Goal: Task Accomplishment & Management: Use online tool/utility

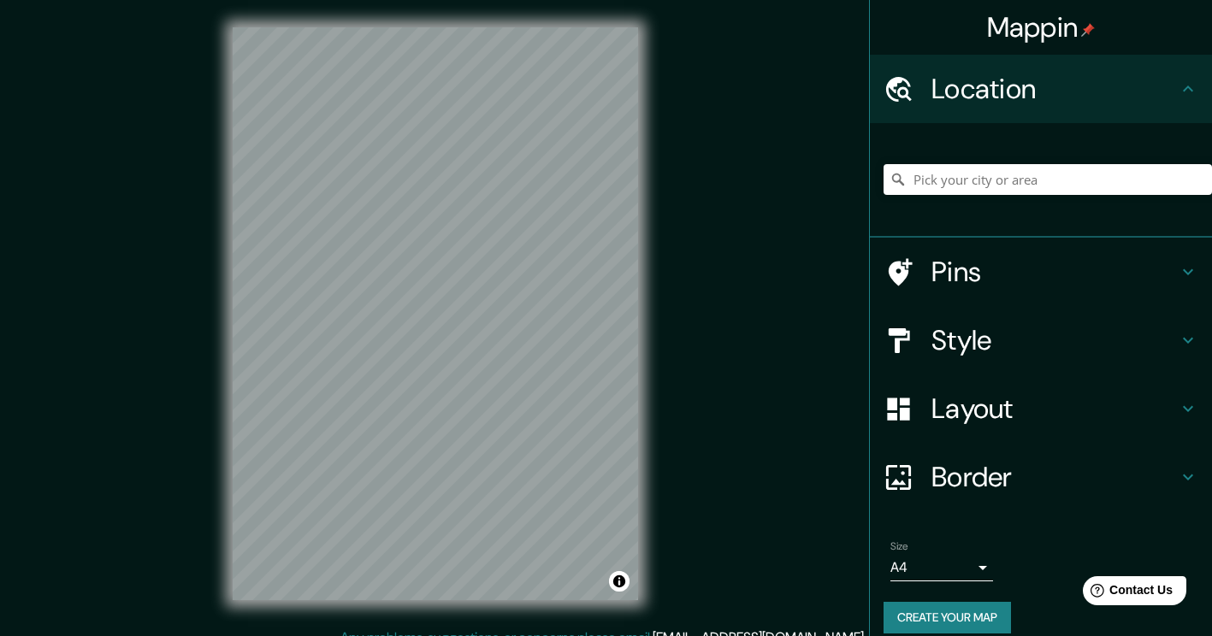
click at [1083, 402] on h4 "Layout" at bounding box center [1054, 409] width 246 height 34
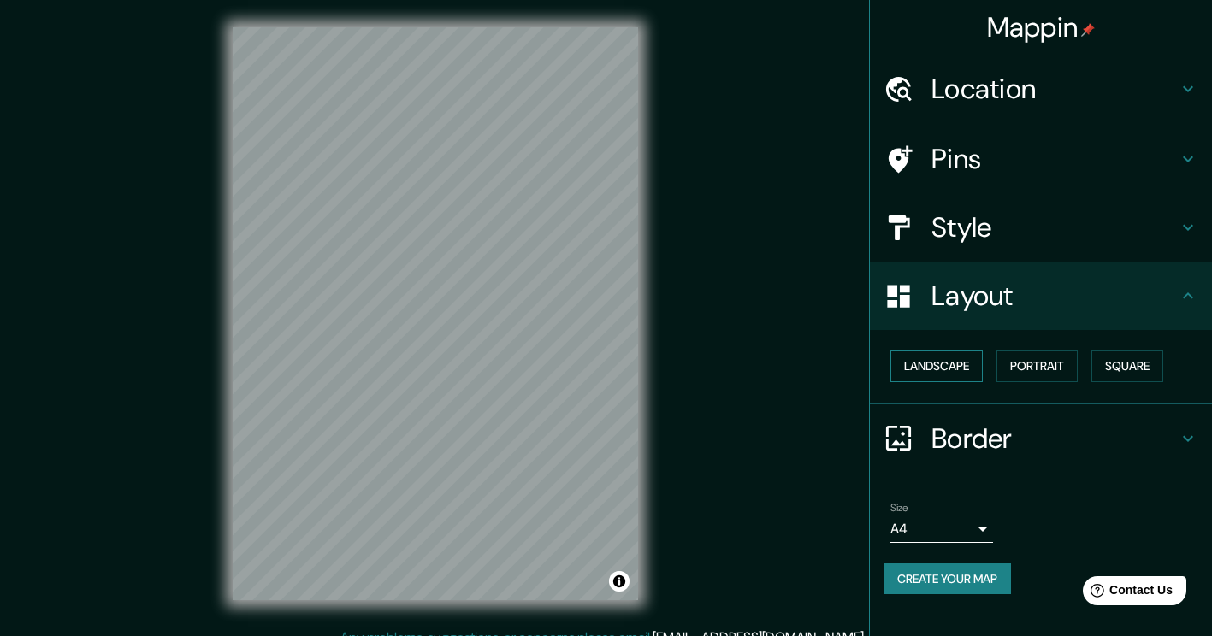
click at [959, 372] on button "Landscape" at bounding box center [936, 367] width 92 height 32
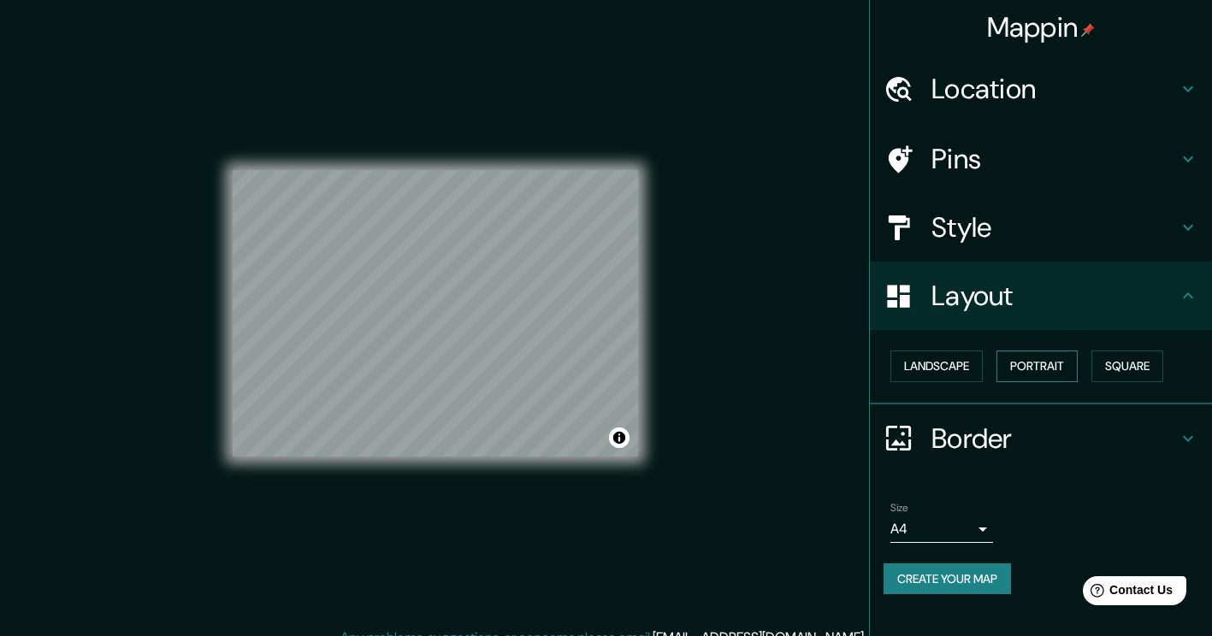
click at [1019, 362] on button "Portrait" at bounding box center [1036, 367] width 81 height 32
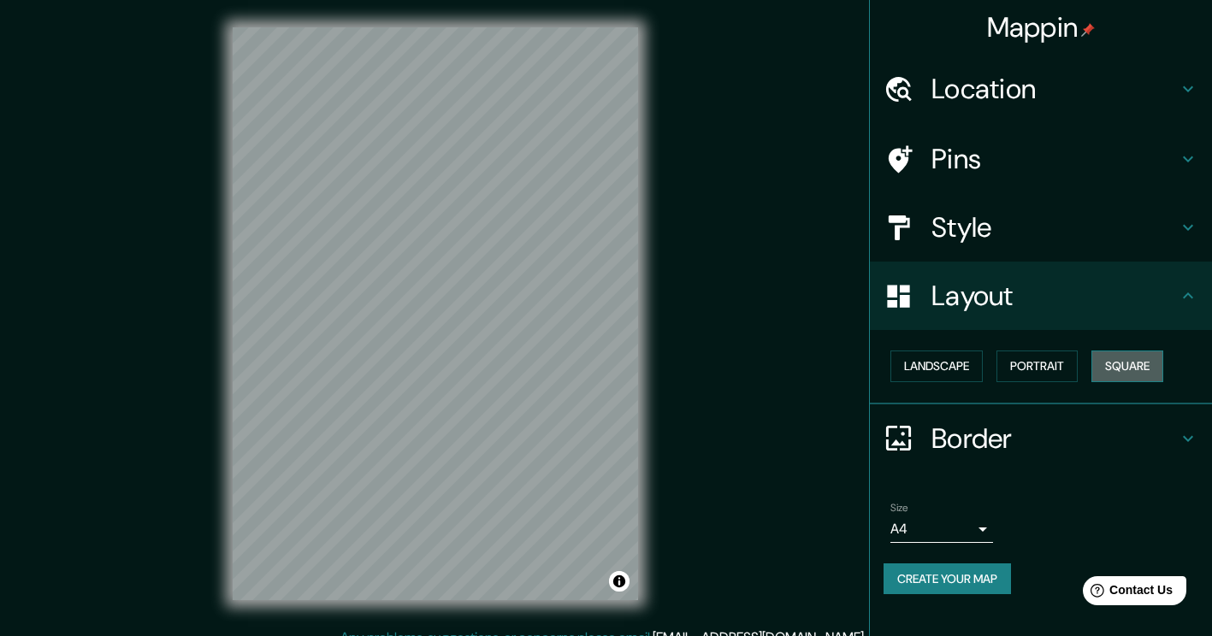
click at [1113, 370] on button "Square" at bounding box center [1127, 367] width 72 height 32
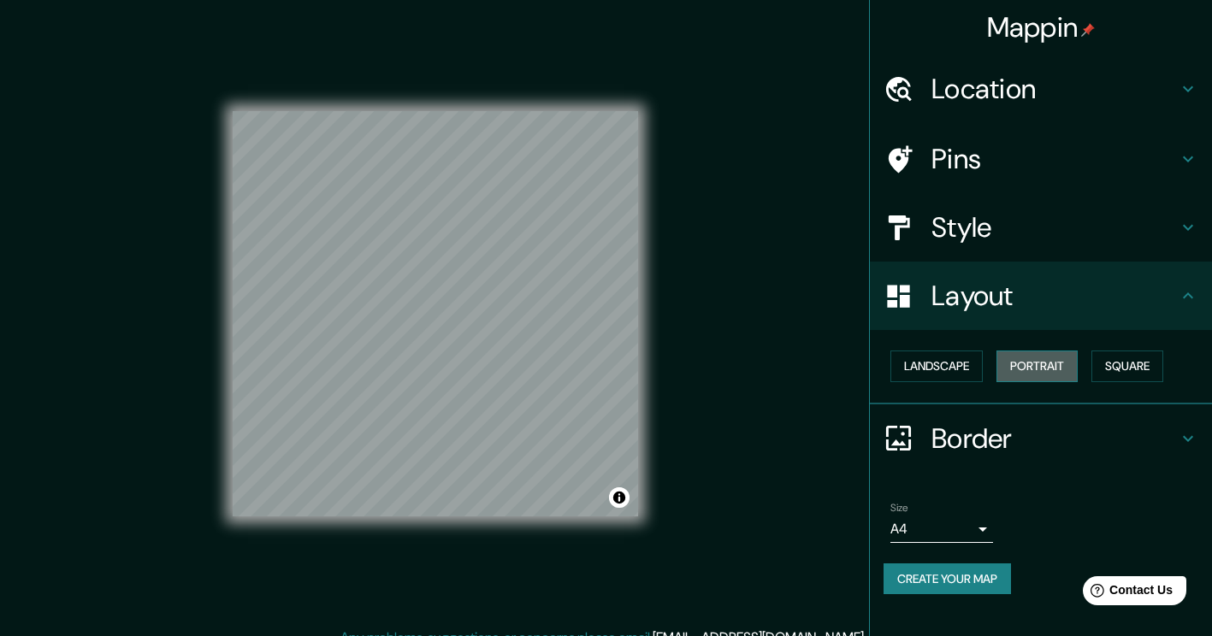
click at [1068, 370] on button "Portrait" at bounding box center [1036, 367] width 81 height 32
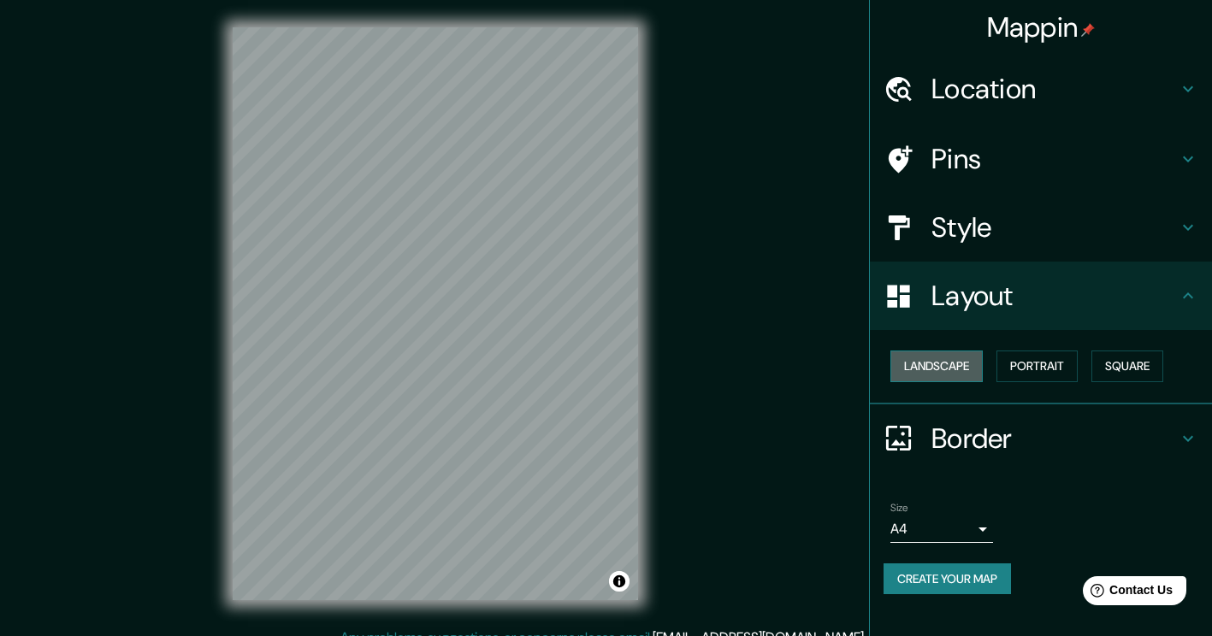
click at [932, 370] on button "Landscape" at bounding box center [936, 367] width 92 height 32
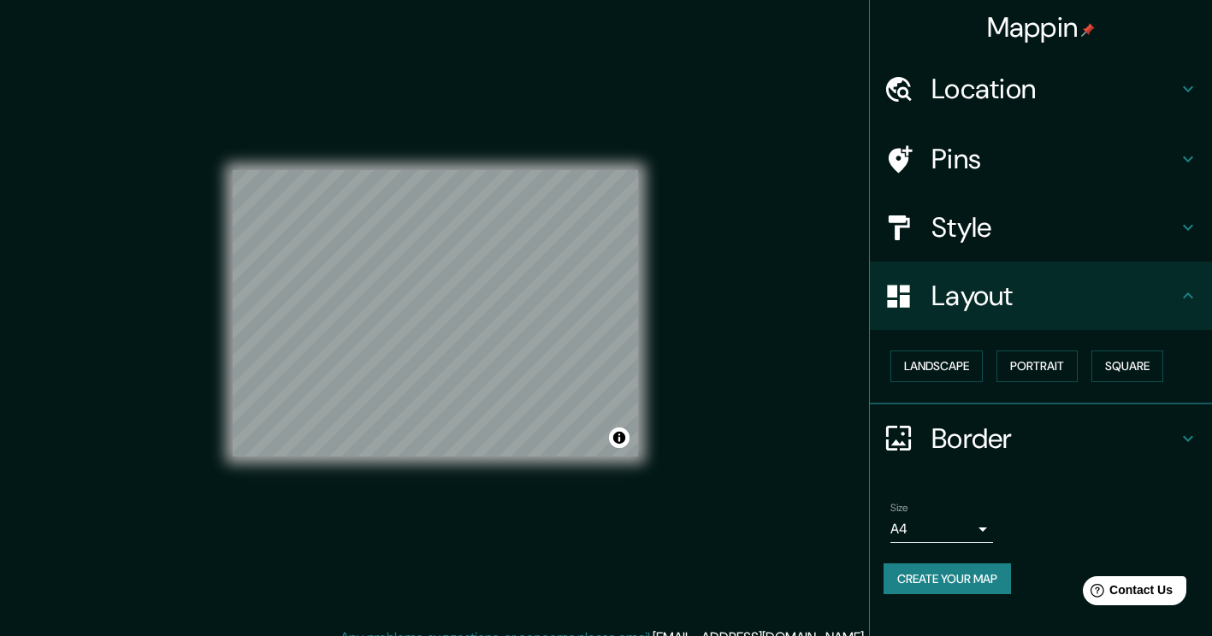
click at [442, 481] on div "© Mapbox © OpenStreetMap Improve this map" at bounding box center [435, 313] width 405 height 573
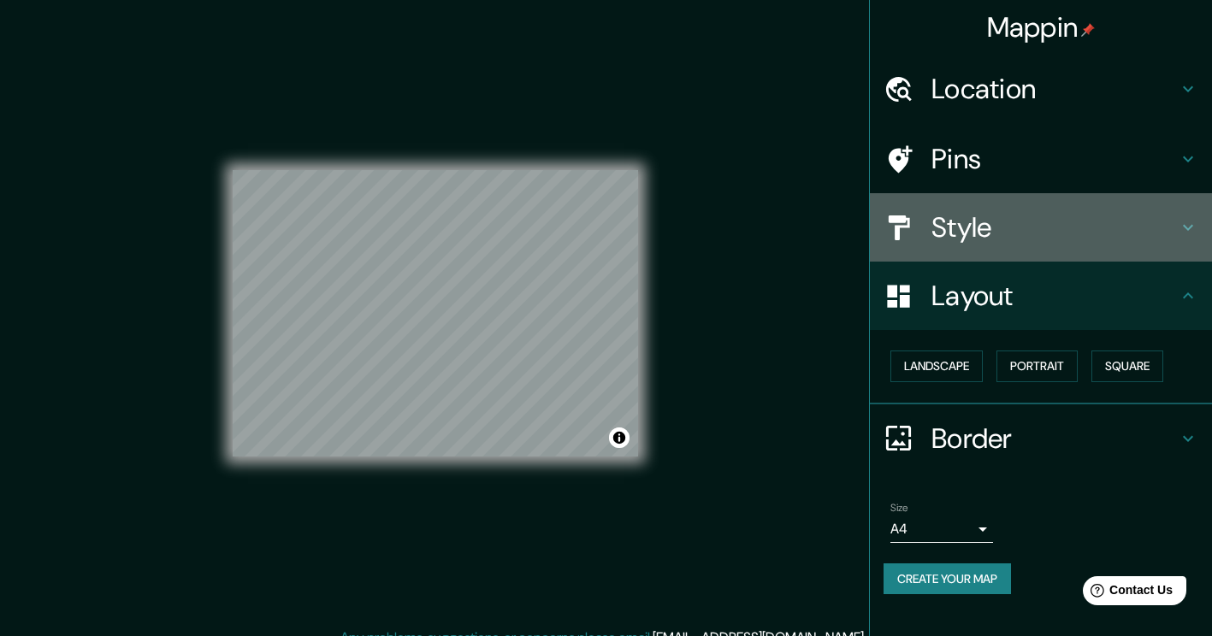
click at [964, 237] on h4 "Style" at bounding box center [1054, 227] width 246 height 34
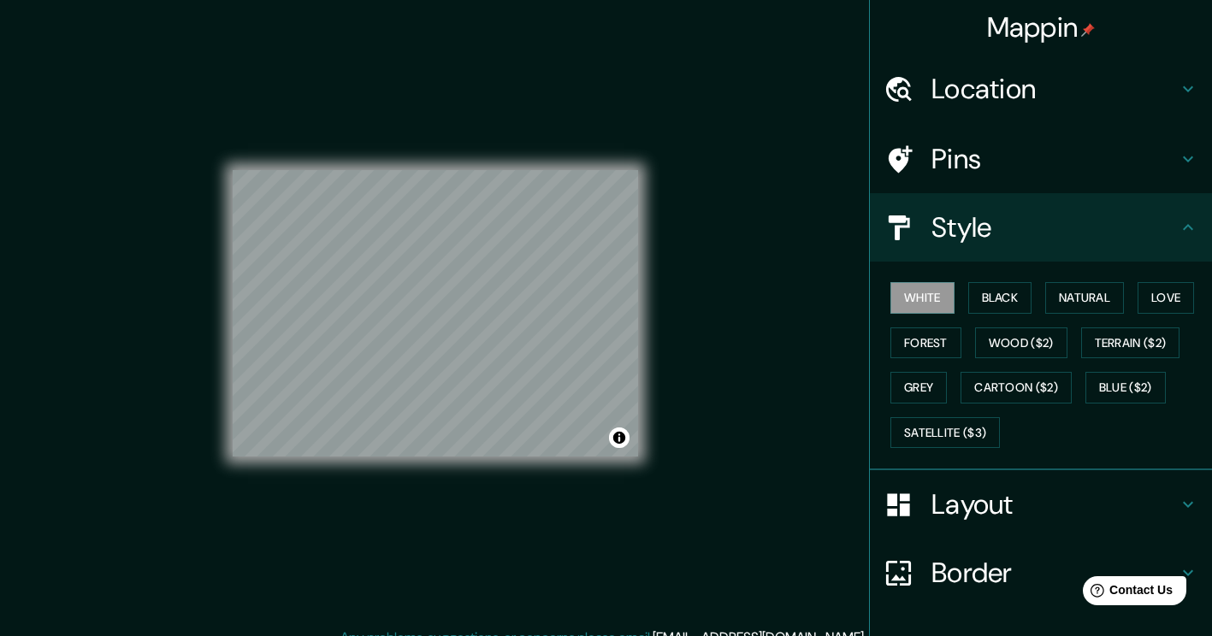
click at [983, 169] on h4 "Pins" at bounding box center [1054, 159] width 246 height 34
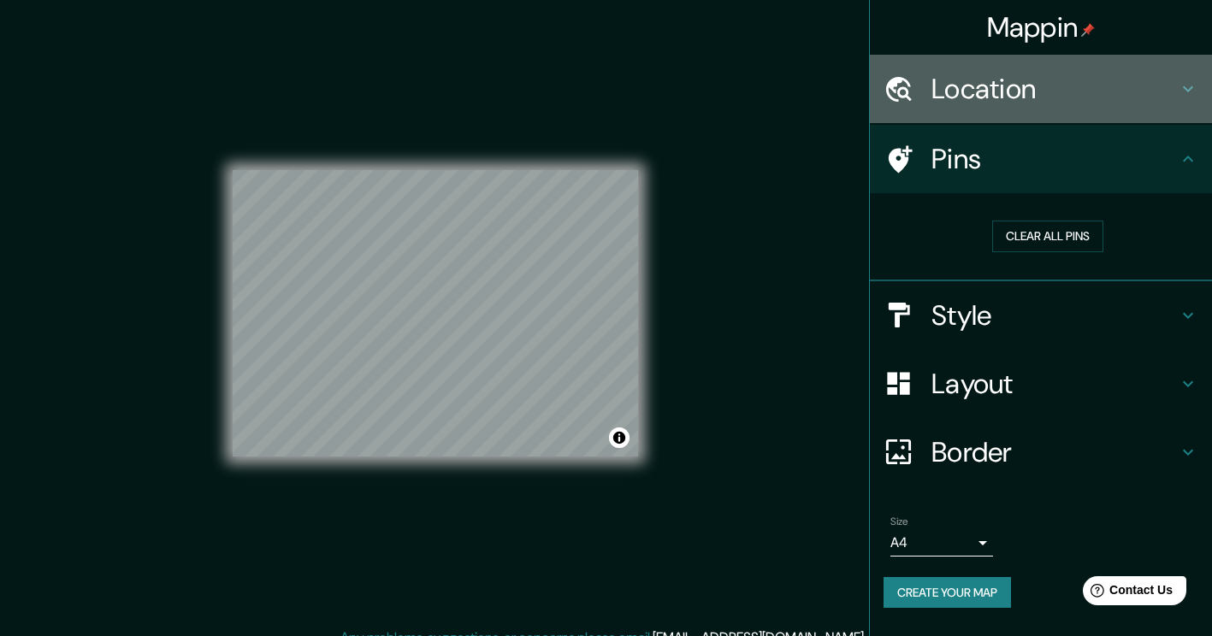
click at [1018, 82] on h4 "Location" at bounding box center [1054, 89] width 246 height 34
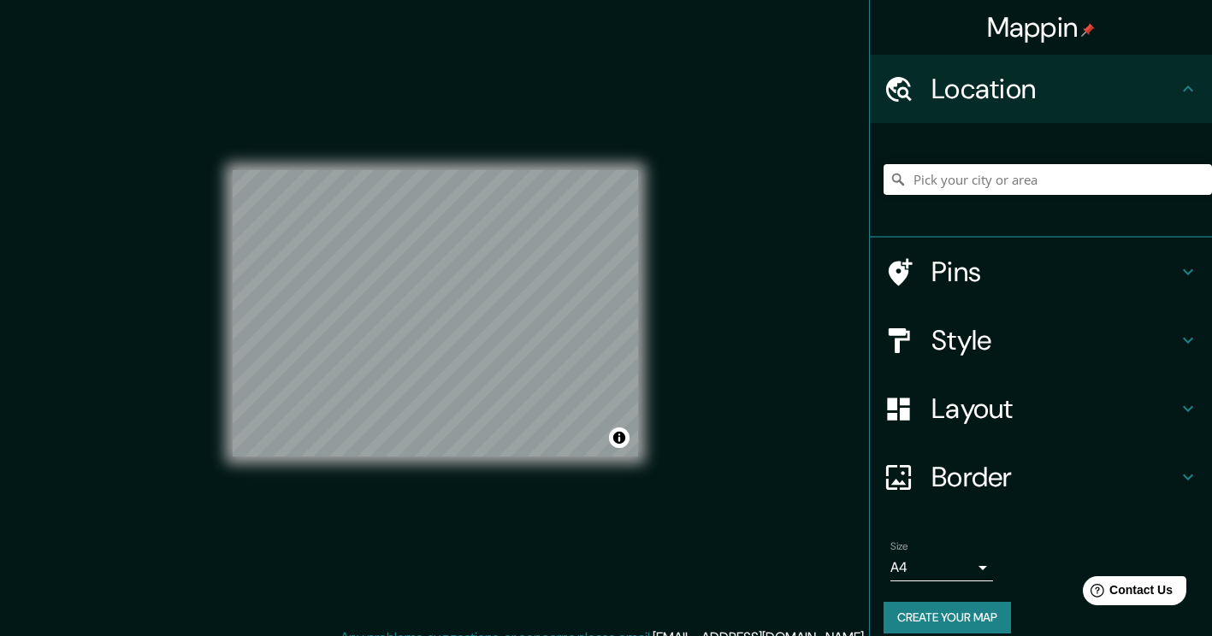
click at [969, 169] on input "Pick your city or area" at bounding box center [1047, 179] width 328 height 31
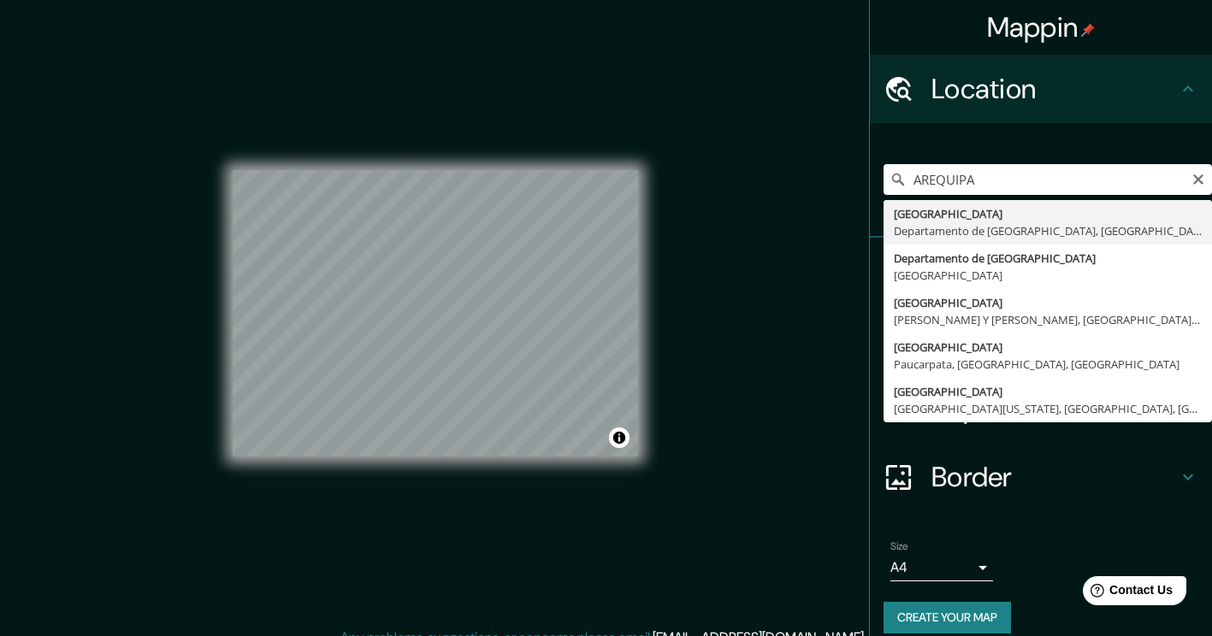
type input "[GEOGRAPHIC_DATA], [GEOGRAPHIC_DATA], [GEOGRAPHIC_DATA]"
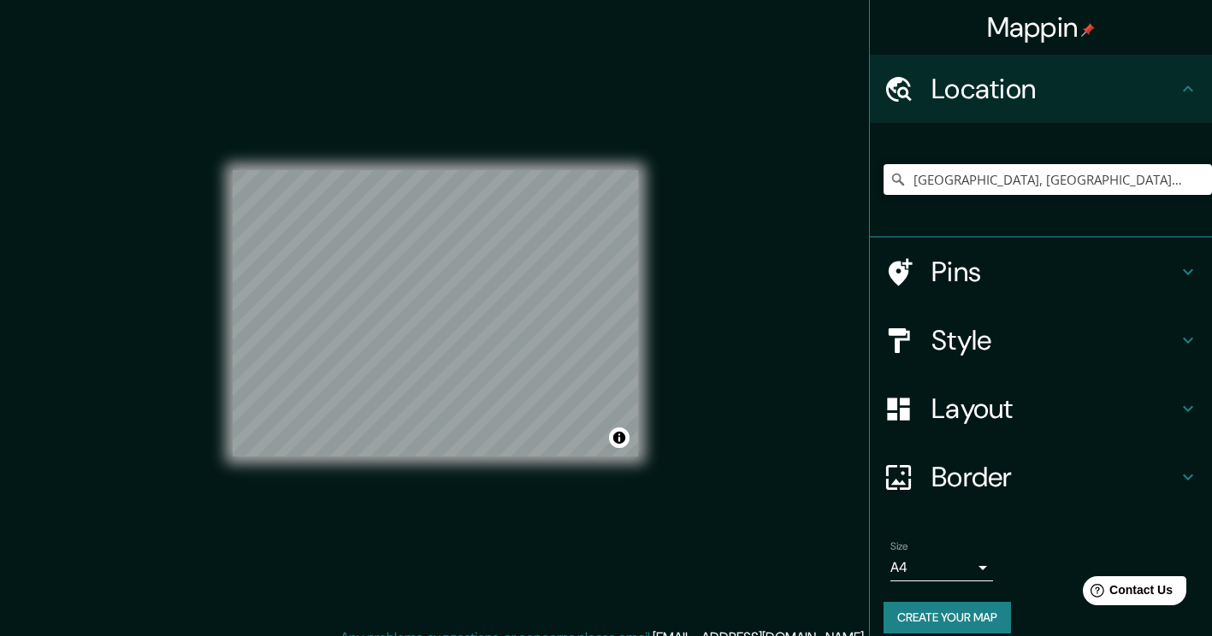
click at [983, 494] on h4 "Border" at bounding box center [1054, 477] width 246 height 34
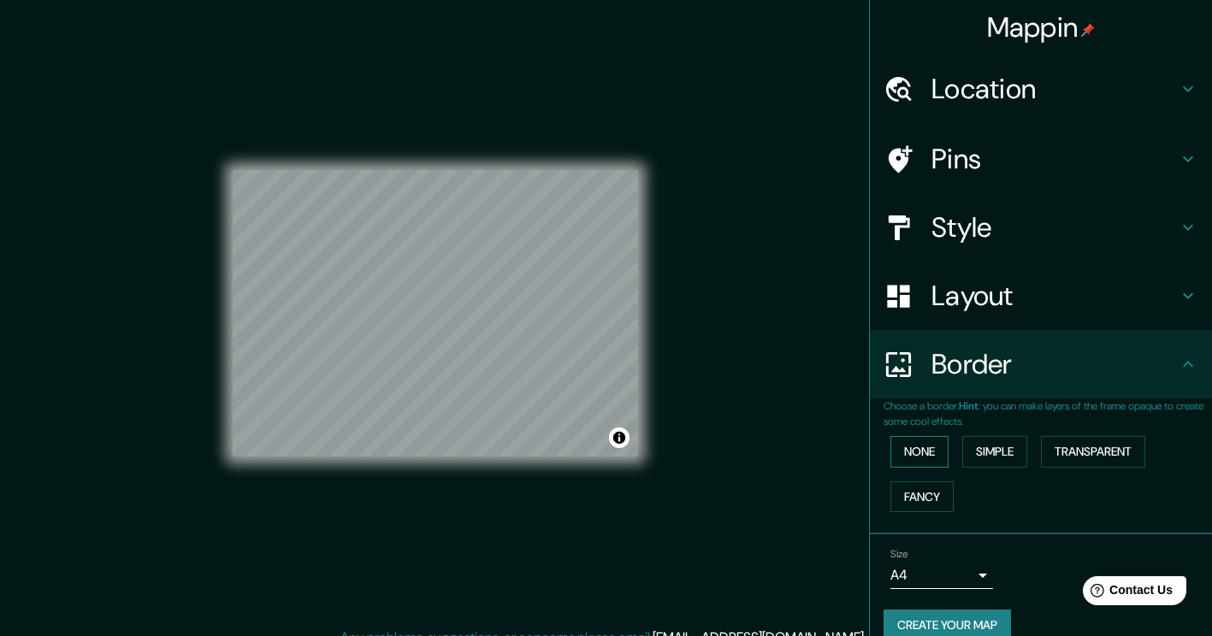
click at [901, 452] on button "None" at bounding box center [919, 452] width 58 height 32
click at [998, 452] on button "Simple" at bounding box center [994, 452] width 65 height 32
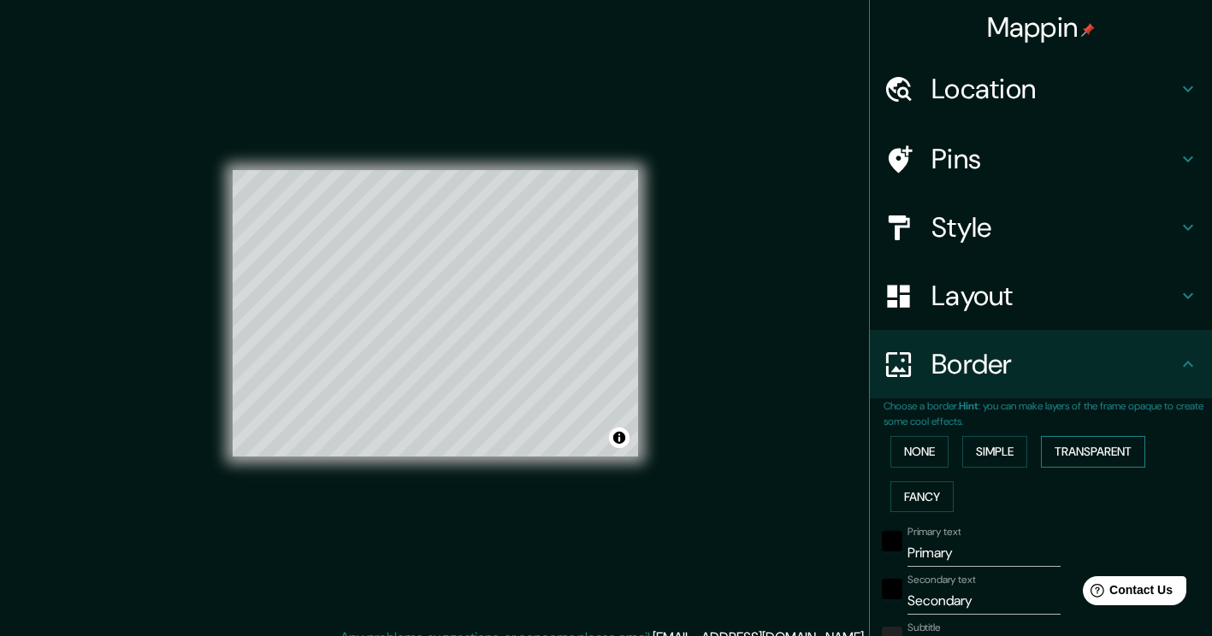
click at [1091, 452] on button "Transparent" at bounding box center [1093, 452] width 104 height 32
click at [917, 457] on button "None" at bounding box center [919, 452] width 58 height 32
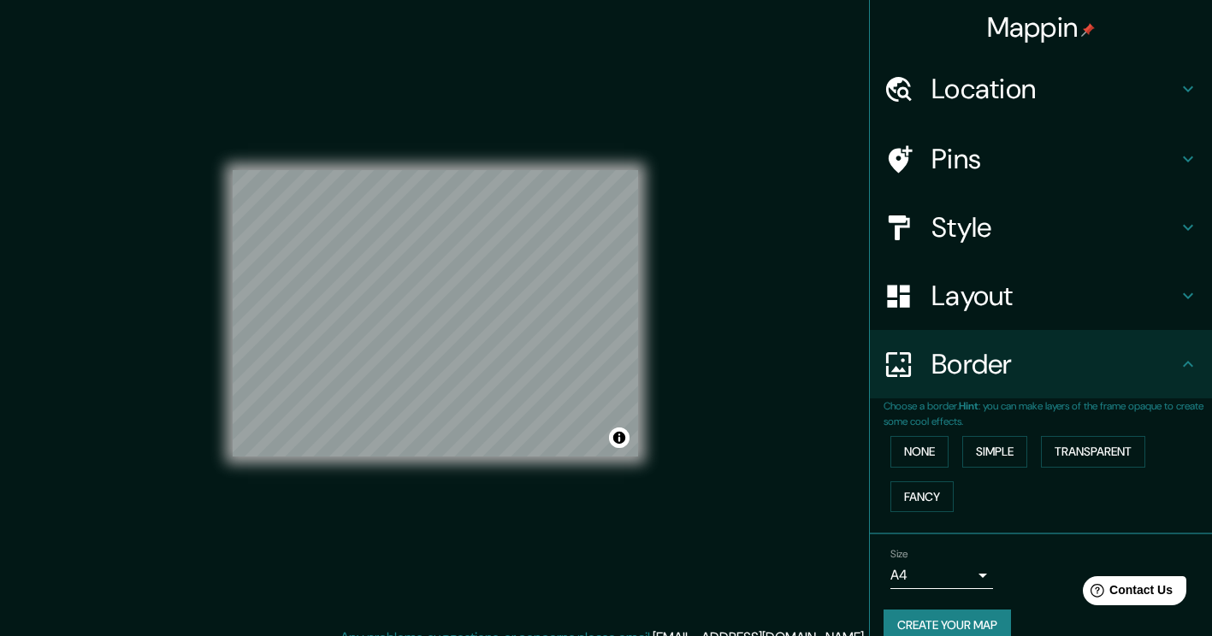
click at [994, 290] on h4 "Layout" at bounding box center [1054, 296] width 246 height 34
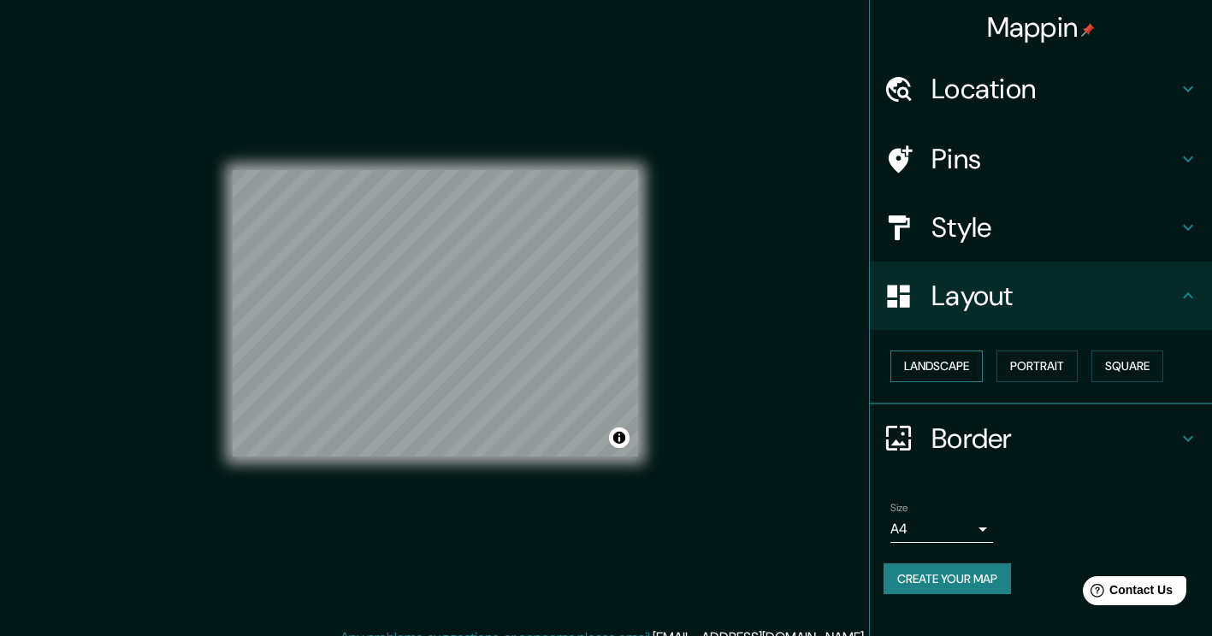
click at [977, 366] on button "Landscape" at bounding box center [936, 367] width 92 height 32
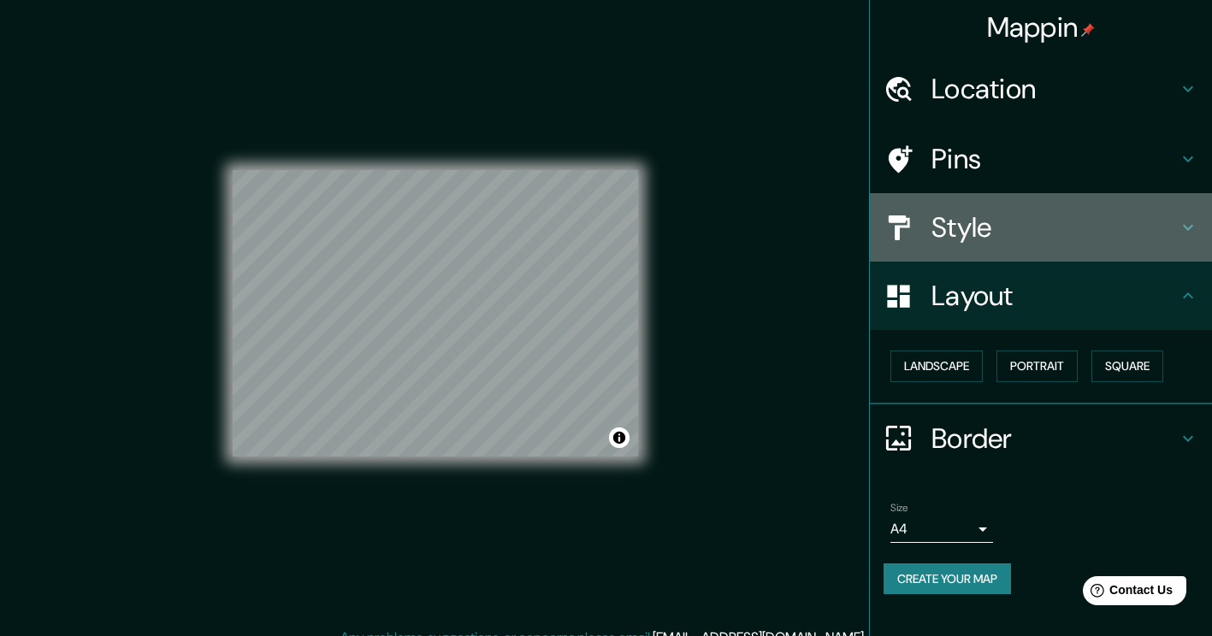
click at [976, 239] on h4 "Style" at bounding box center [1054, 227] width 246 height 34
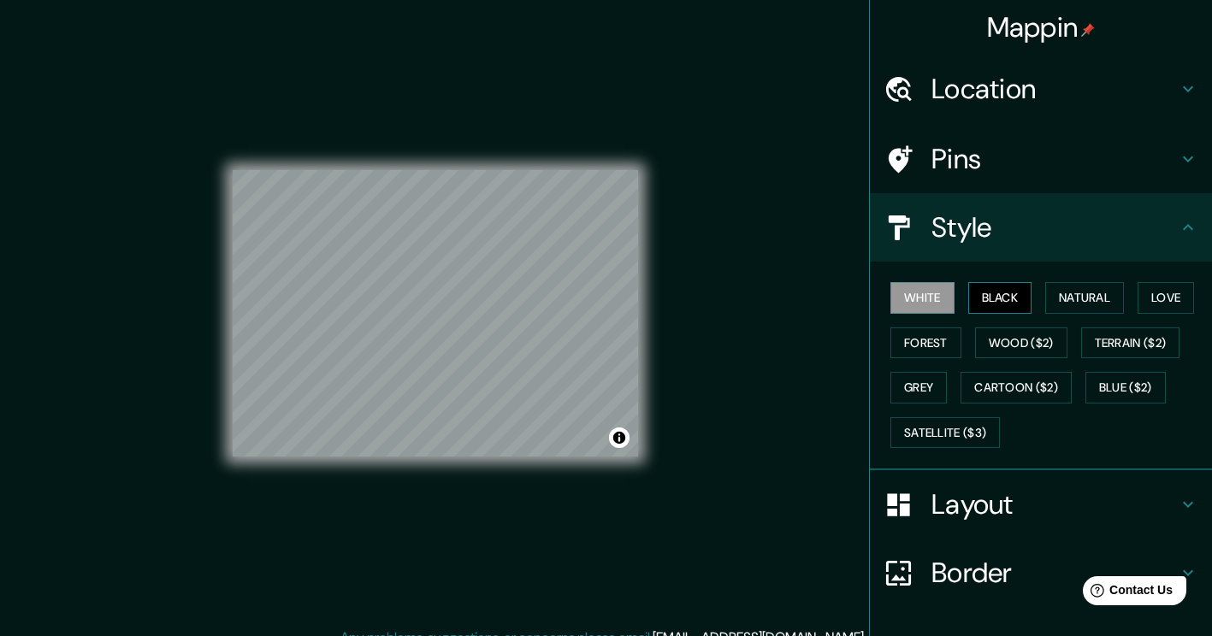
click at [989, 297] on button "Black" at bounding box center [1000, 298] width 64 height 32
click at [1081, 294] on button "Natural" at bounding box center [1084, 298] width 79 height 32
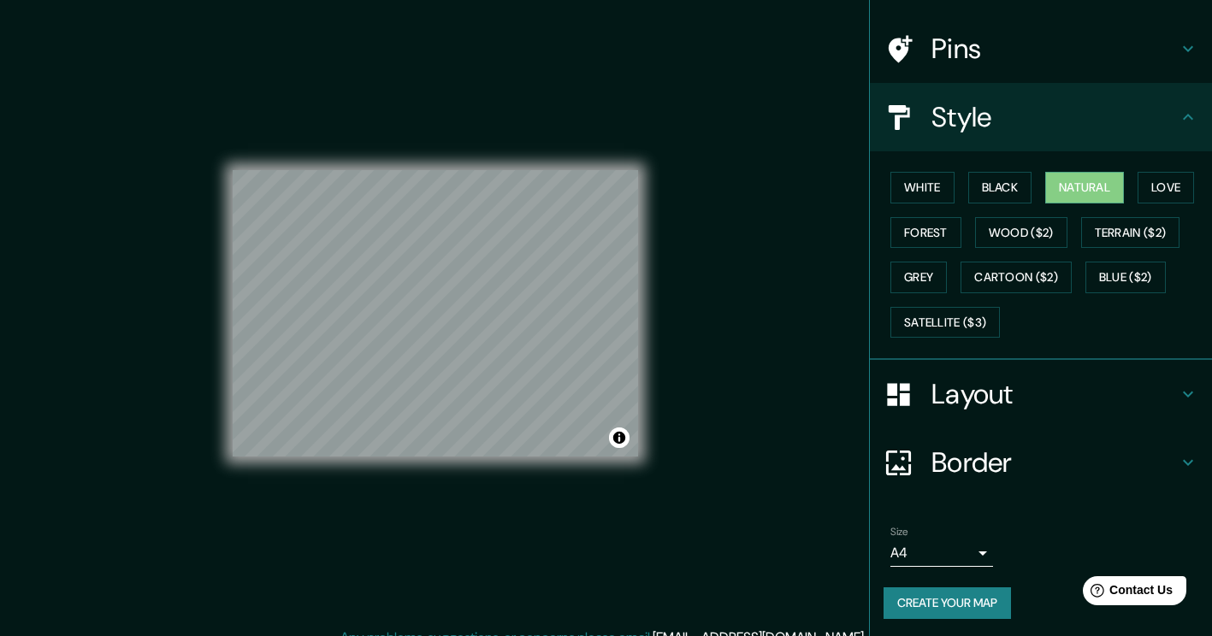
scroll to position [114, 0]
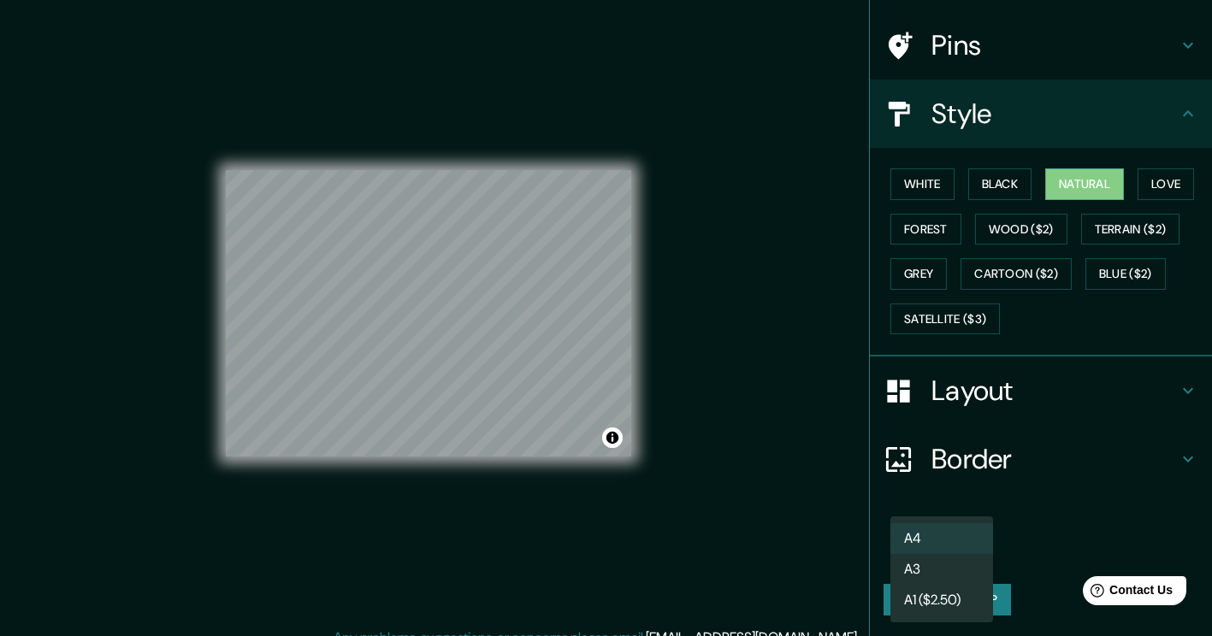
click at [956, 552] on body "Mappin Location [GEOGRAPHIC_DATA], [GEOGRAPHIC_DATA], [GEOGRAPHIC_DATA] Pins St…" at bounding box center [606, 318] width 1212 height 636
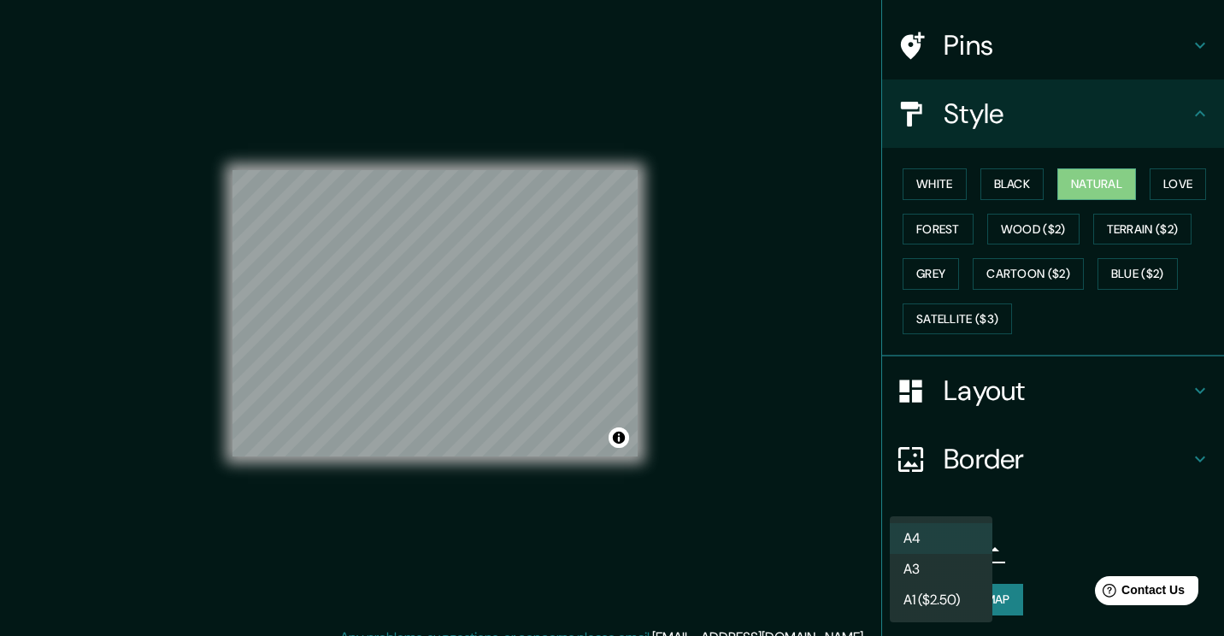
click at [951, 569] on li "A3" at bounding box center [941, 569] width 103 height 31
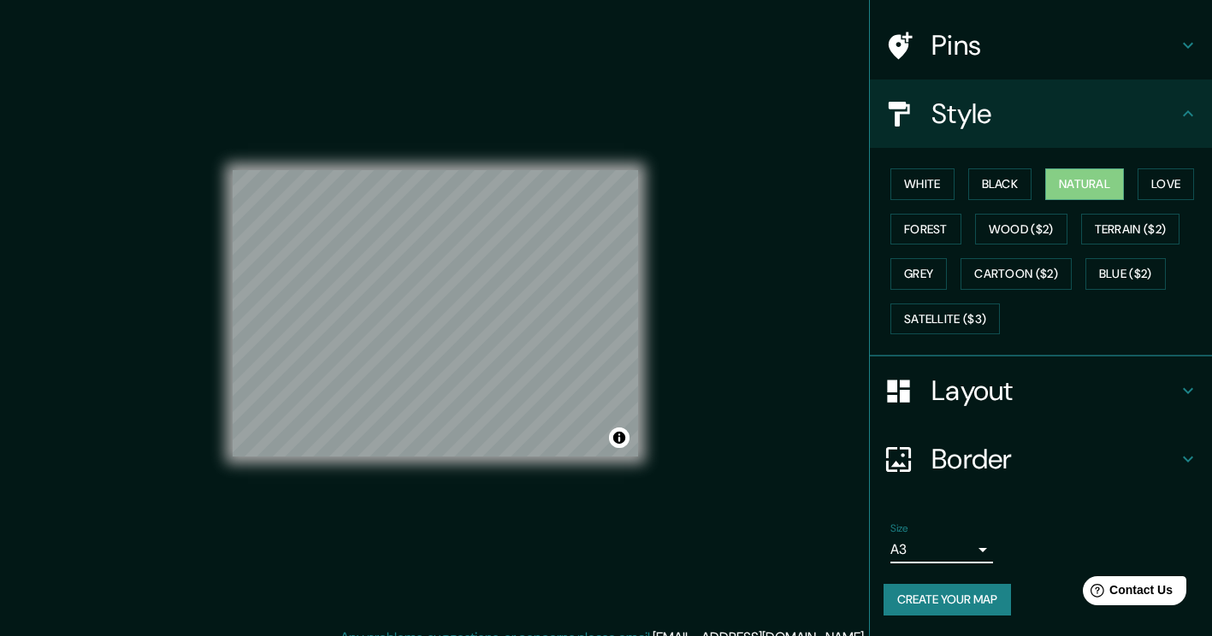
click at [966, 552] on body "Mappin Location [GEOGRAPHIC_DATA], [GEOGRAPHIC_DATA], [GEOGRAPHIC_DATA] Pins St…" at bounding box center [606, 318] width 1212 height 636
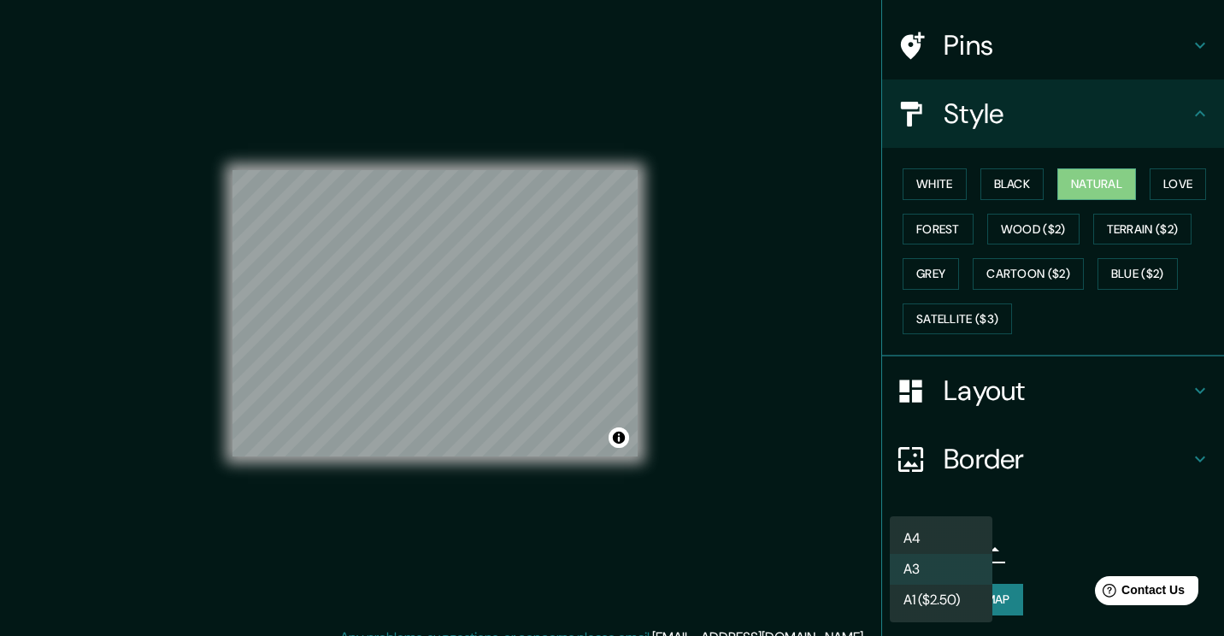
click at [1063, 525] on div at bounding box center [612, 318] width 1224 height 636
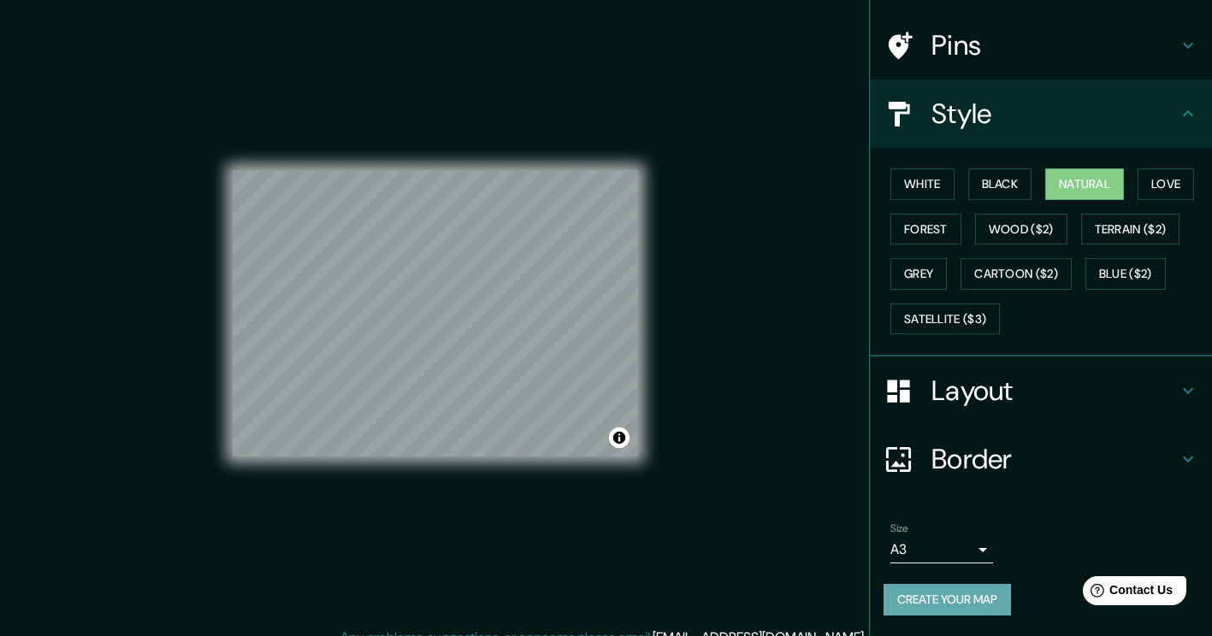
click at [944, 594] on button "Create your map" at bounding box center [946, 600] width 127 height 32
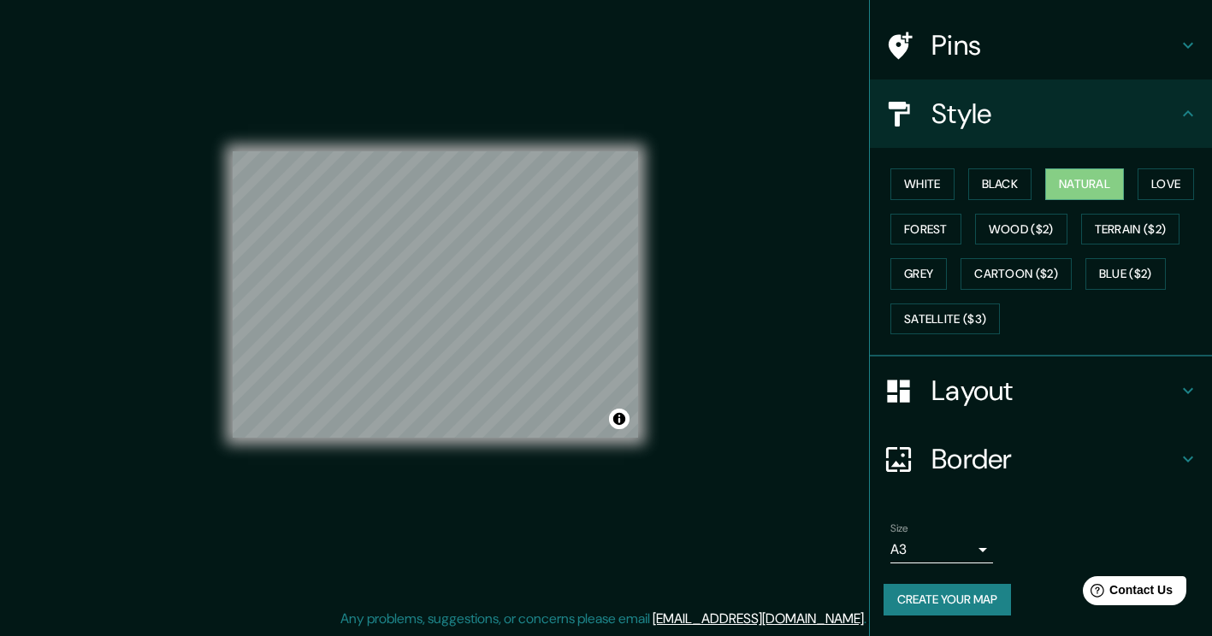
click at [931, 600] on button "Create your map" at bounding box center [946, 600] width 127 height 32
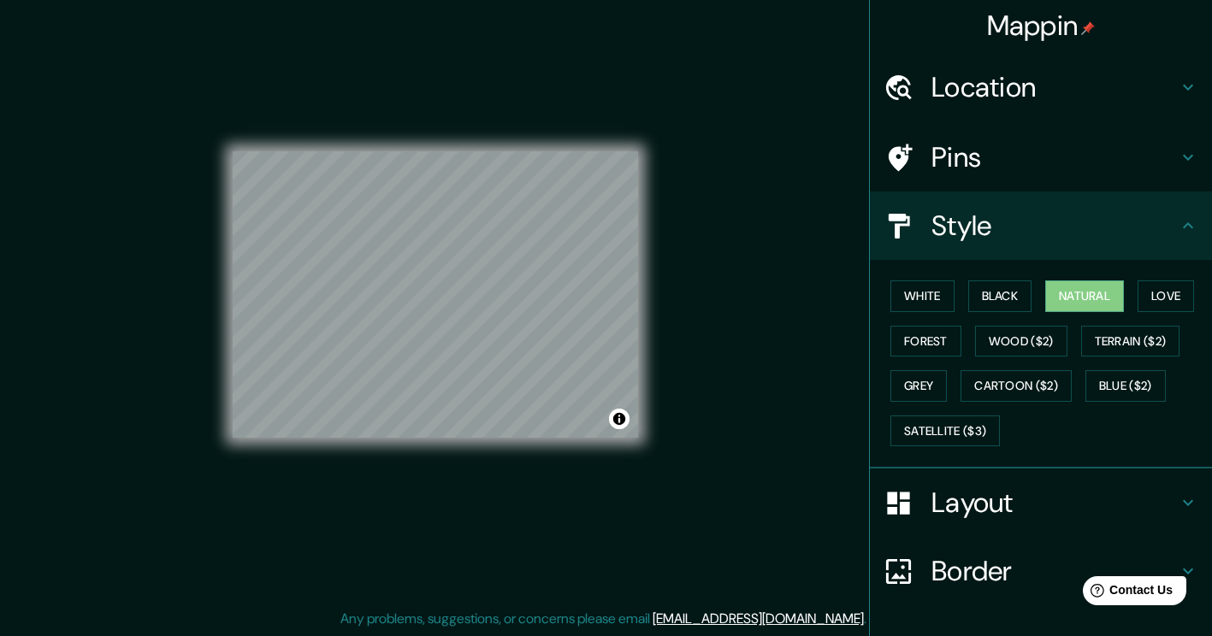
scroll to position [0, 0]
